Goal: Find contact information: Find contact information

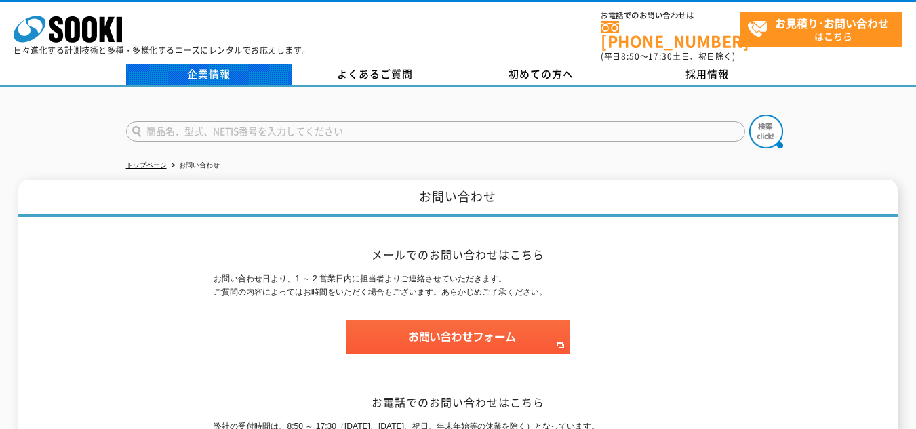
click at [229, 75] on link "企業情報" at bounding box center [209, 74] width 166 height 20
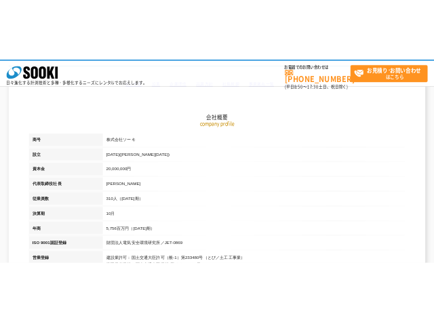
scroll to position [136, 0]
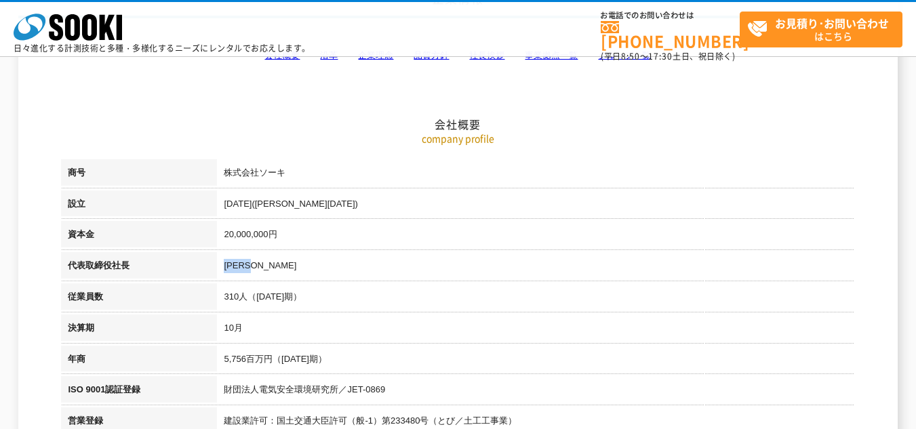
drag, startPoint x: 224, startPoint y: 263, endPoint x: 265, endPoint y: 272, distance: 41.6
click at [265, 272] on td "[PERSON_NAME]" at bounding box center [535, 267] width 637 height 31
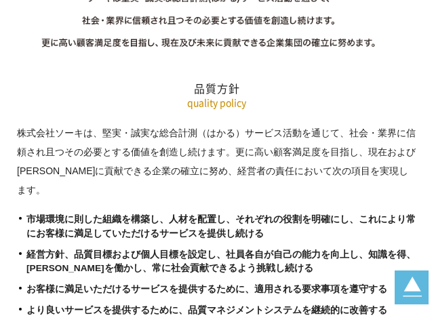
scroll to position [3389, 0]
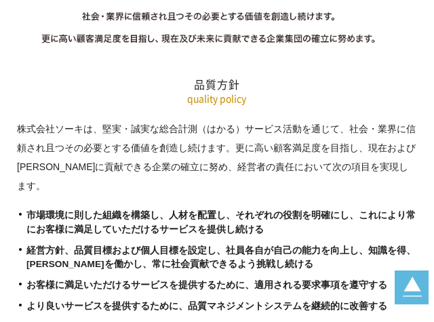
drag, startPoint x: 72, startPoint y: 163, endPoint x: 279, endPoint y: 160, distance: 206.7
drag, startPoint x: 285, startPoint y: 159, endPoint x: 72, endPoint y: 159, distance: 213.5
